Goal: Task Accomplishment & Management: Manage account settings

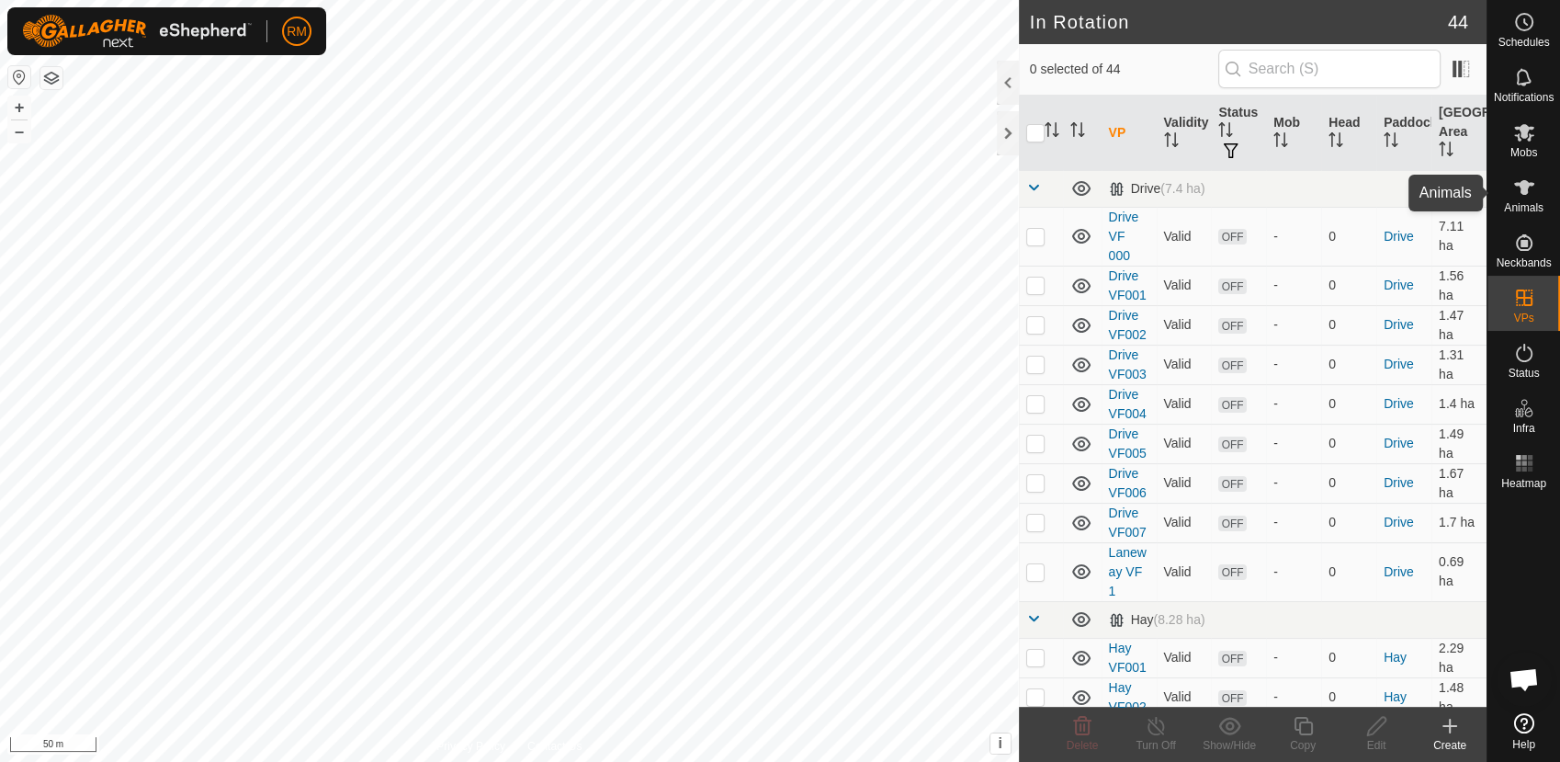
click at [1529, 187] on icon at bounding box center [1524, 187] width 22 height 22
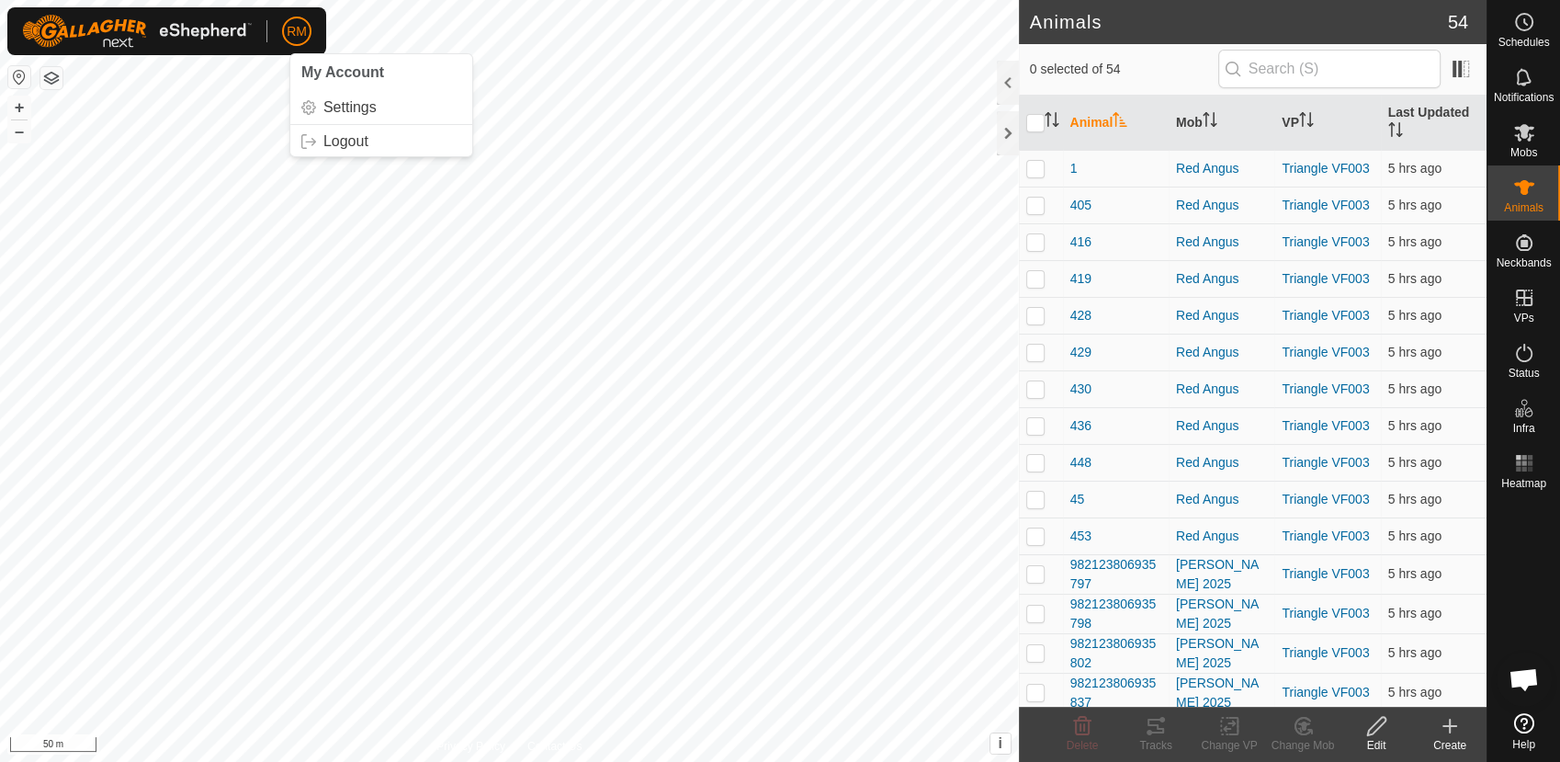
click at [300, 39] on span "RM" at bounding box center [297, 31] width 20 height 19
click at [325, 138] on link "Logout" at bounding box center [381, 141] width 182 height 29
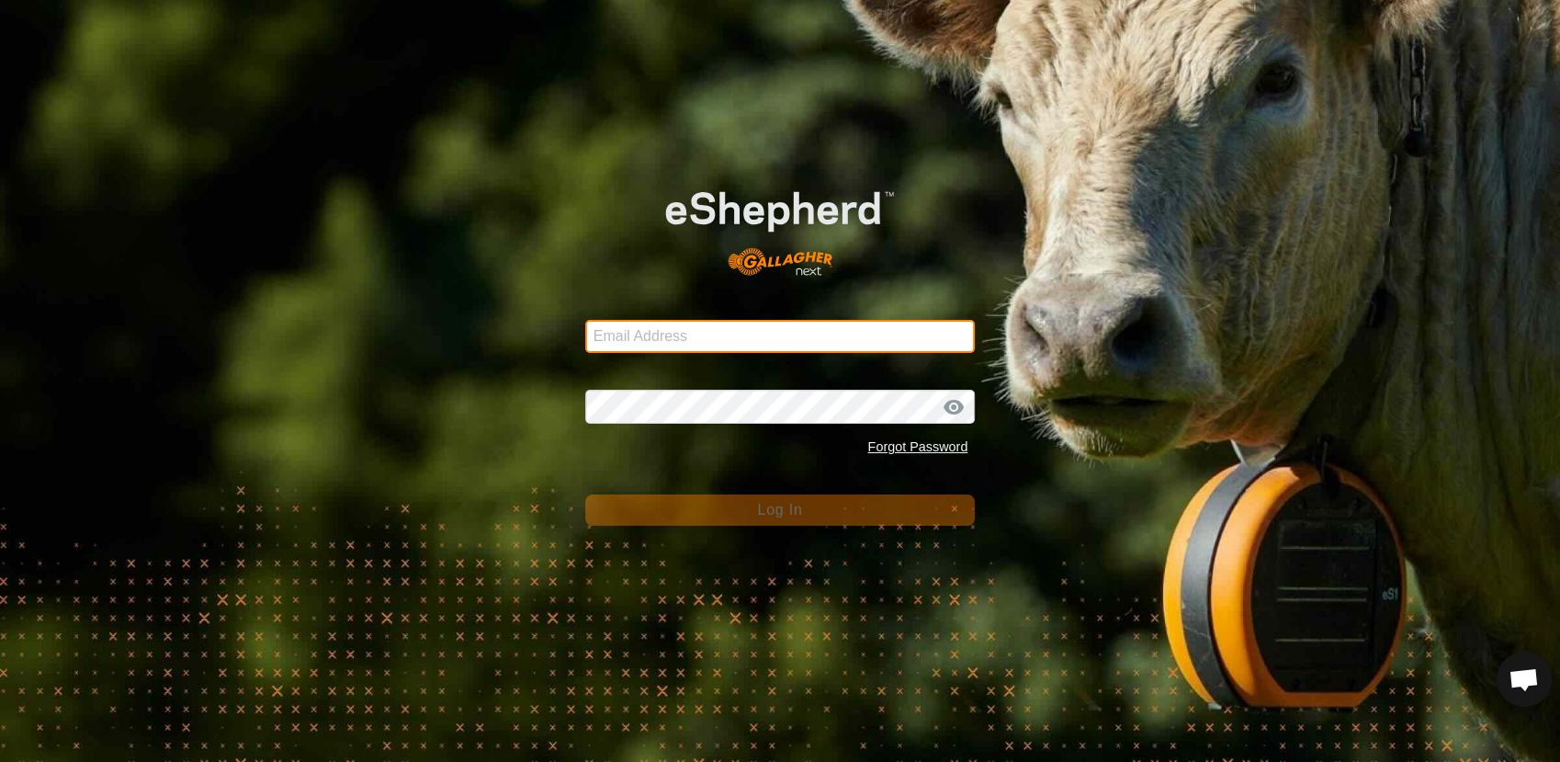
type input "[EMAIL_ADDRESS][DOMAIN_NAME]"
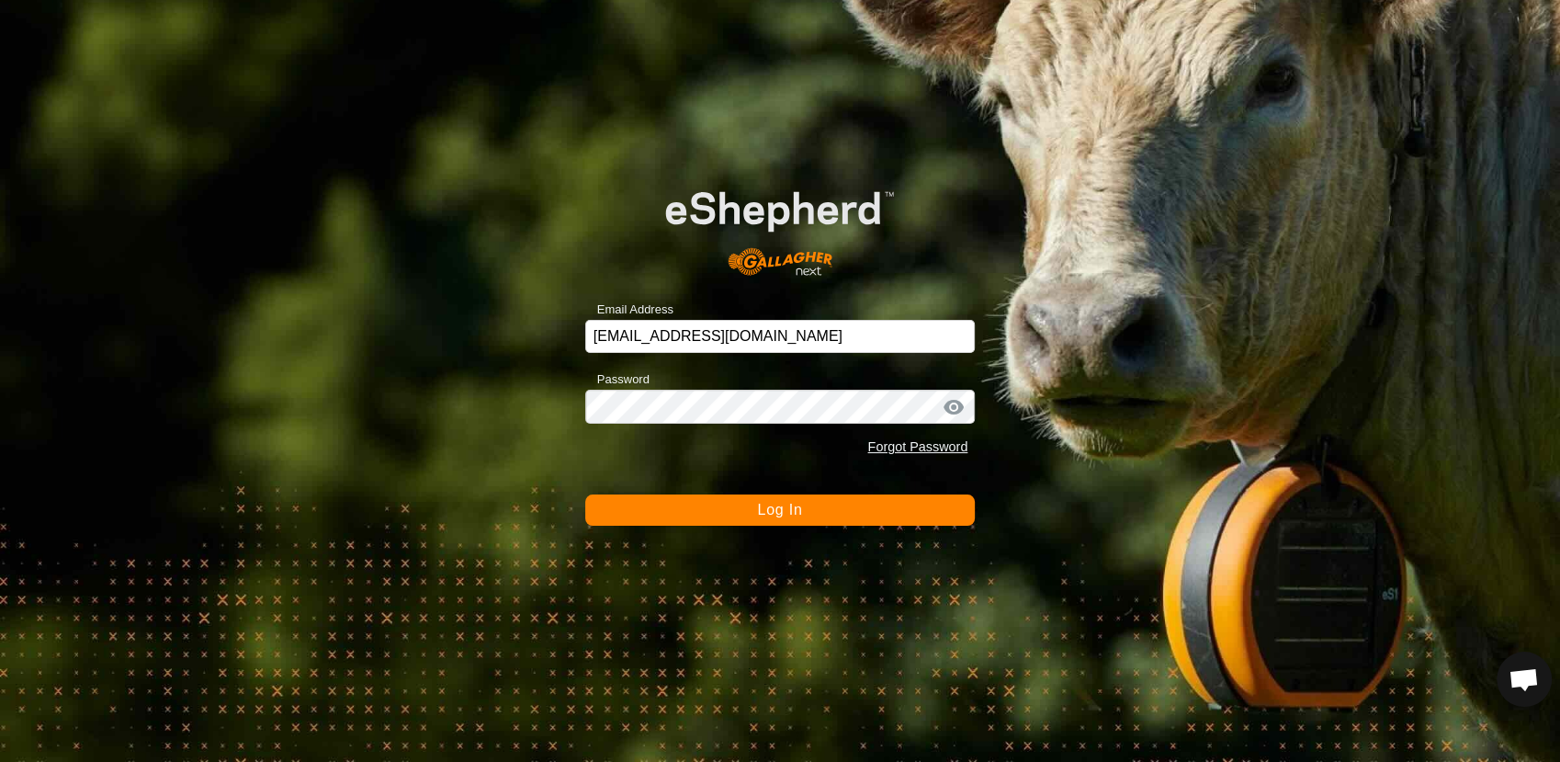
click at [728, 504] on button "Log In" at bounding box center [780, 509] width 391 height 31
